Goal: Information Seeking & Learning: Learn about a topic

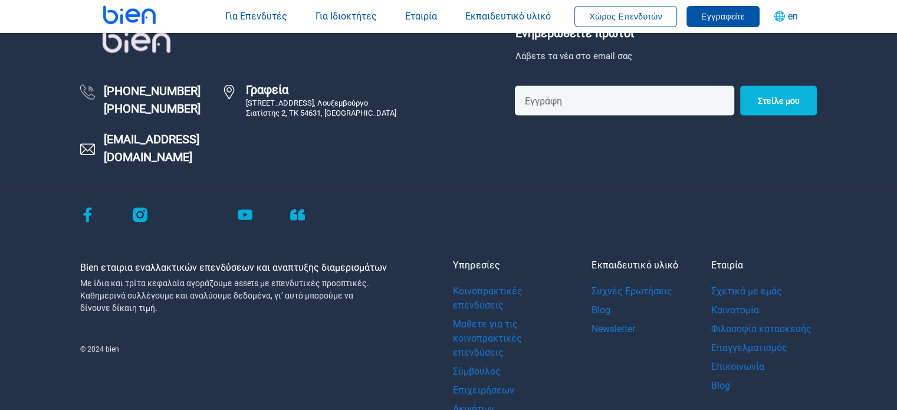
scroll to position [2328, 0]
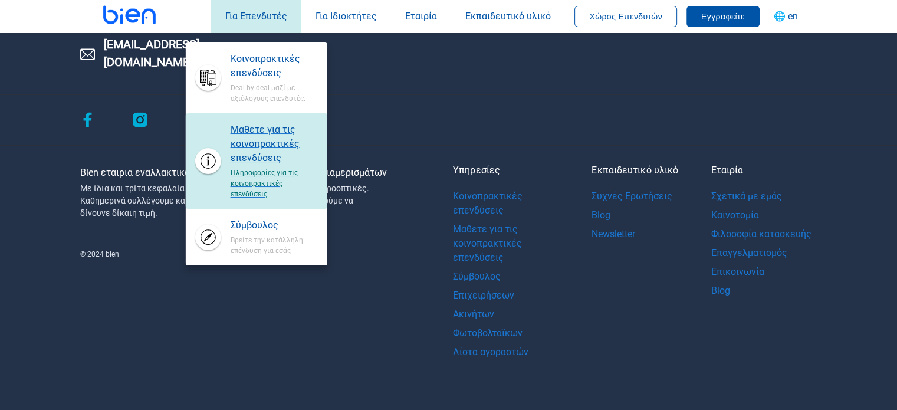
click at [258, 156] on span "Μαθετε για τις κοινοπρακτικές επενδύσεις" at bounding box center [274, 144] width 87 height 42
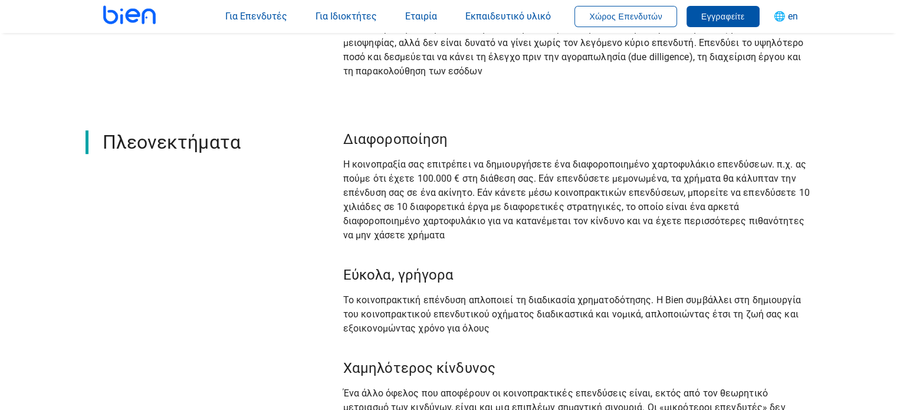
scroll to position [649, 0]
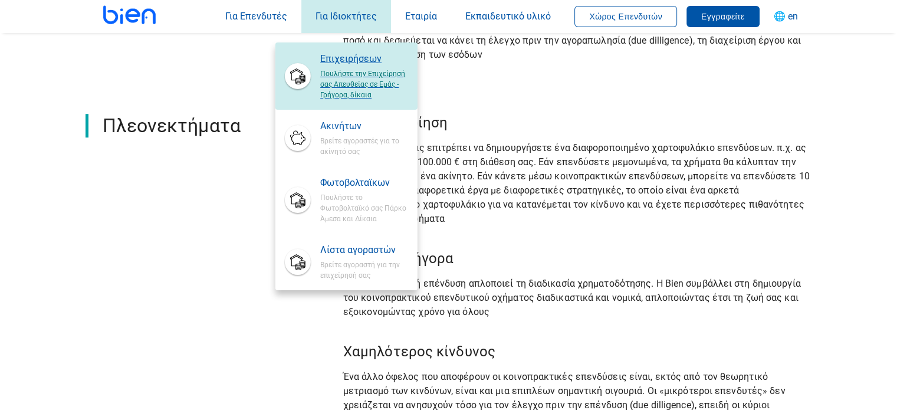
click at [343, 63] on span "Επιχειρήσεων" at bounding box center [363, 59] width 87 height 14
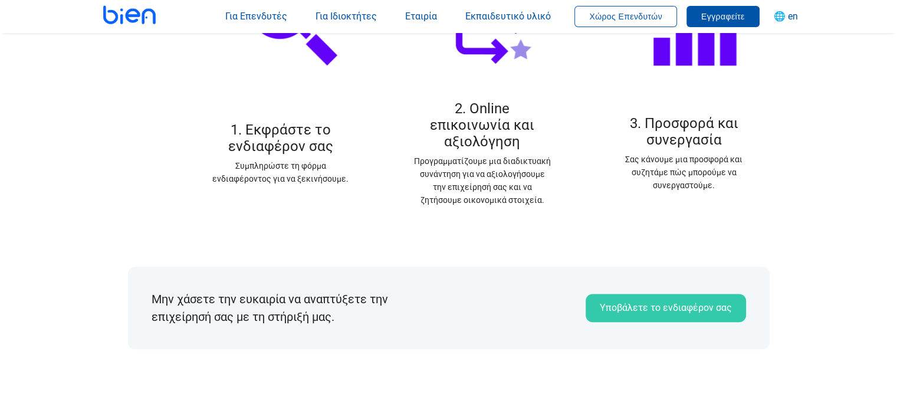
scroll to position [1121, 0]
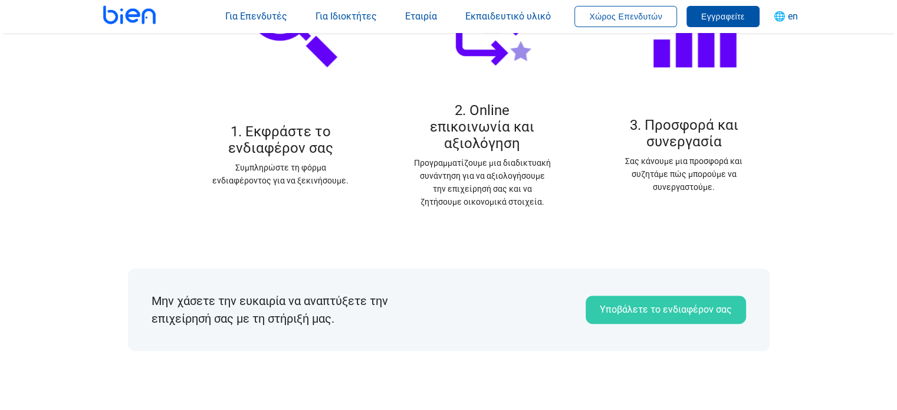
click at [603, 34] on div "3. Προσφορά και συνεργασία Σας κάνουμε μια προσφορά και συζητάμε πώς μπορούμε ν…" at bounding box center [684, 89] width 202 height 265
click at [603, 21] on button "Χώρος Επενδυτών" at bounding box center [625, 16] width 103 height 21
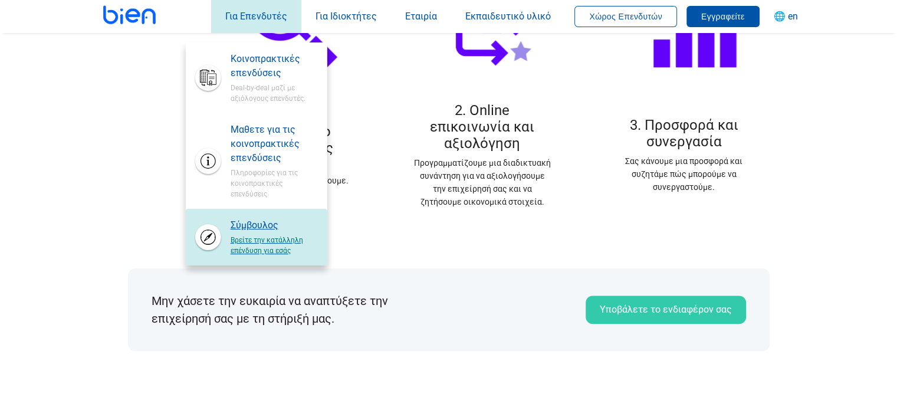
click at [243, 232] on span "Βρείτε την κατάλληλη επένδυση για εσάς" at bounding box center [274, 244] width 87 height 24
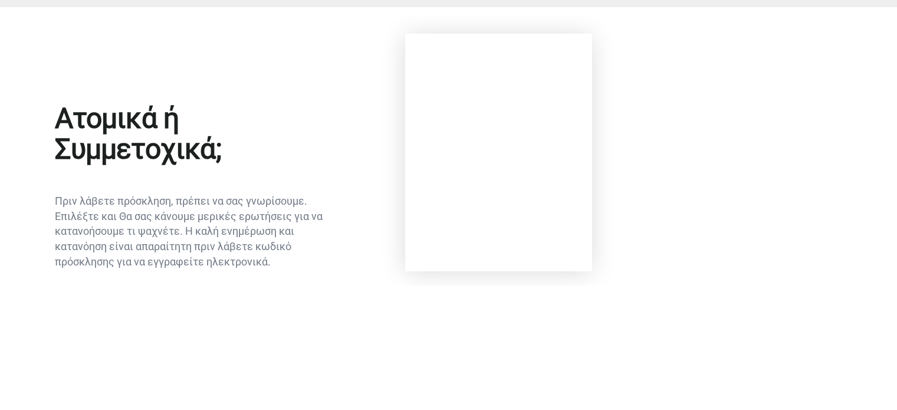
scroll to position [90, 0]
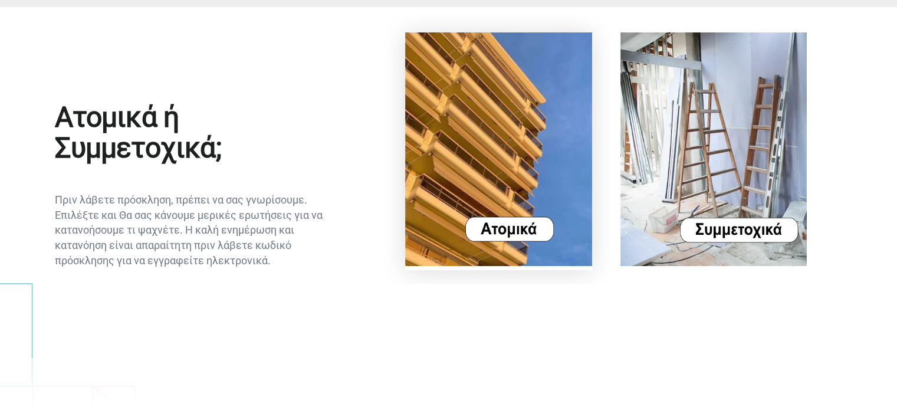
click at [502, 237] on img at bounding box center [498, 149] width 187 height 234
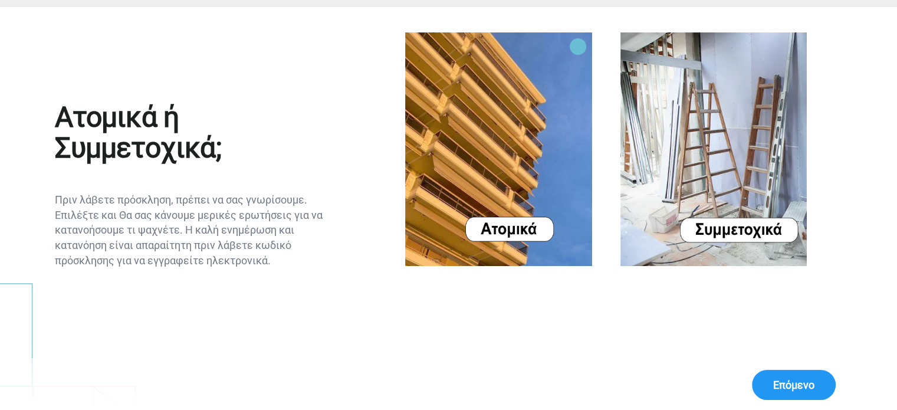
drag, startPoint x: 850, startPoint y: 382, endPoint x: 837, endPoint y: 382, distance: 12.4
click at [846, 381] on div "Επόμενο" at bounding box center [448, 384] width 897 height 52
click at [837, 382] on div "Επόμενο" at bounding box center [448, 384] width 897 height 52
click at [821, 372] on button "Επόμενο" at bounding box center [794, 385] width 84 height 30
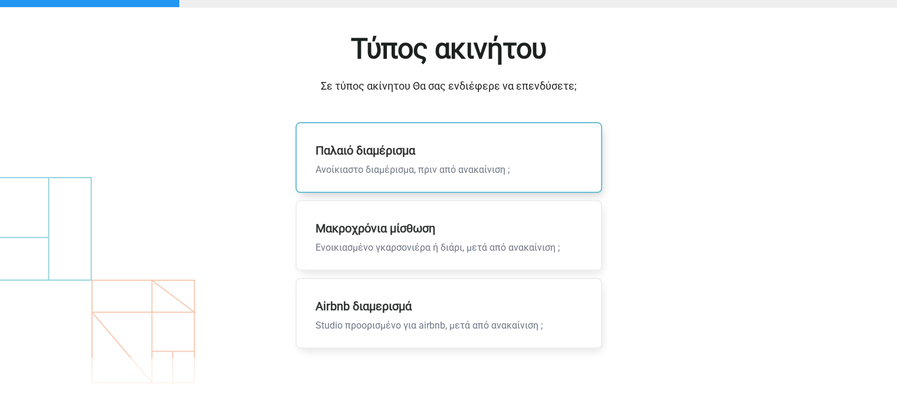
scroll to position [118, 0]
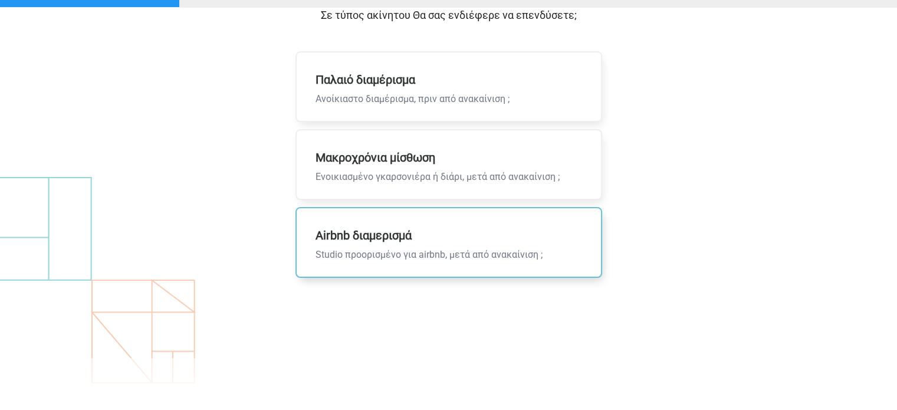
click at [452, 264] on p "Αirbnb διαμερισμά Studio προορισμένο για airbnb, μετά από ανακαίνιση ;" at bounding box center [429, 242] width 265 height 68
click at [0, 0] on input "Αirbnb διαμερισμά Studio προορισμένο για airbnb, μετά από ανακαίνιση ;" at bounding box center [0, 0] width 0 height 0
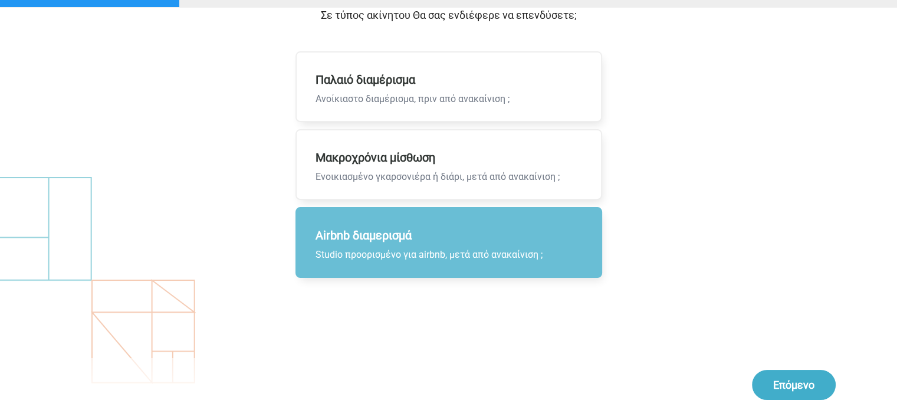
click at [826, 384] on button "Επόμενο" at bounding box center [794, 385] width 84 height 30
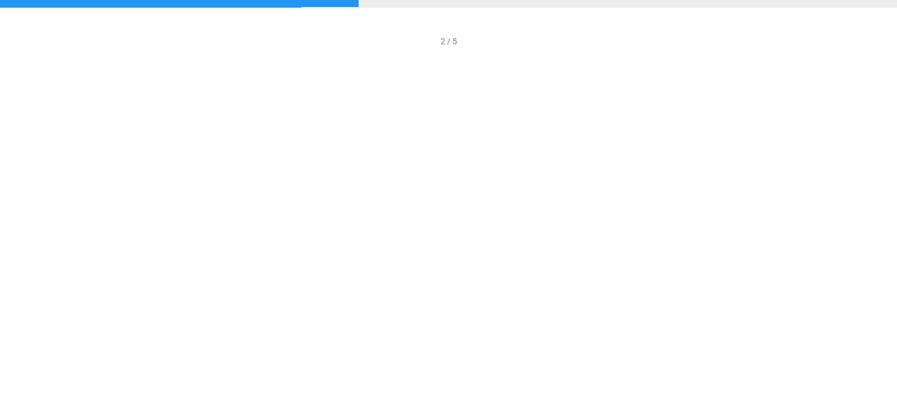
scroll to position [0, 0]
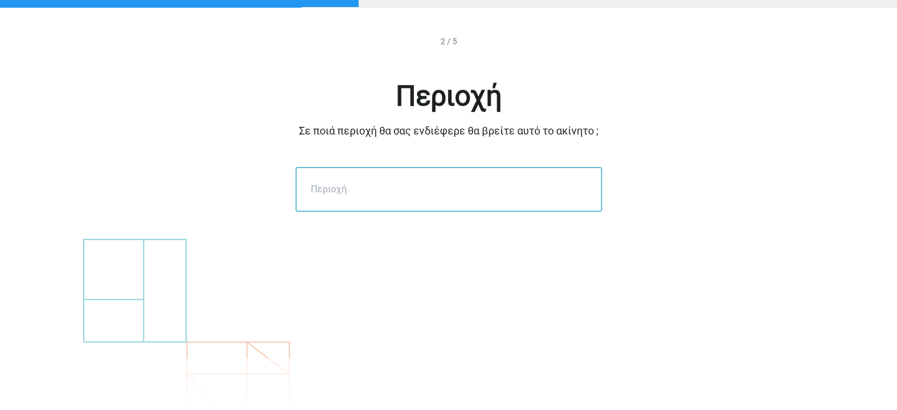
click at [465, 182] on input "text" at bounding box center [448, 189] width 307 height 45
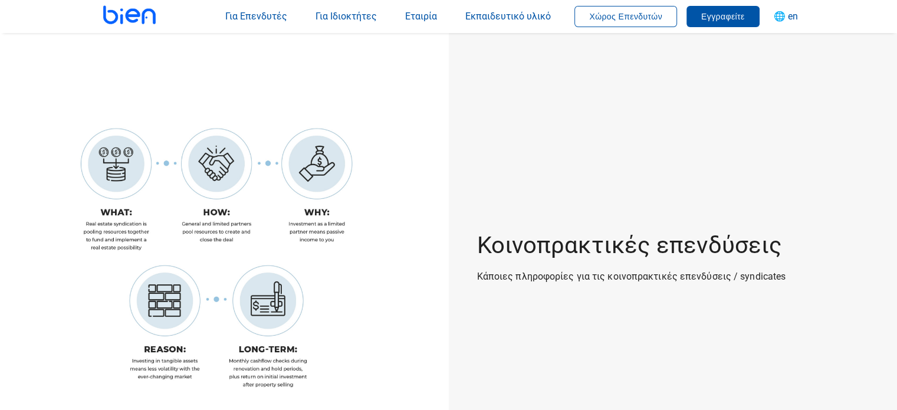
drag, startPoint x: 240, startPoint y: 1, endPoint x: 134, endPoint y: 21, distance: 107.5
click at [134, 21] on img at bounding box center [132, 14] width 92 height 59
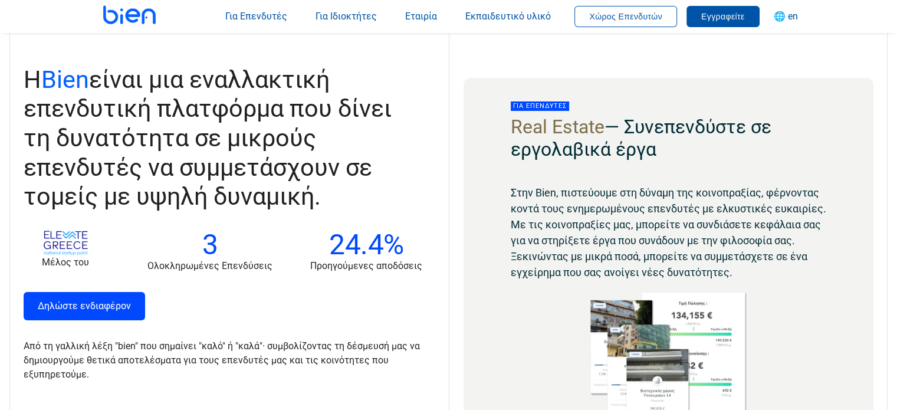
click at [134, 21] on img at bounding box center [132, 14] width 92 height 59
